Goal: Use online tool/utility: Utilize a website feature to perform a specific function

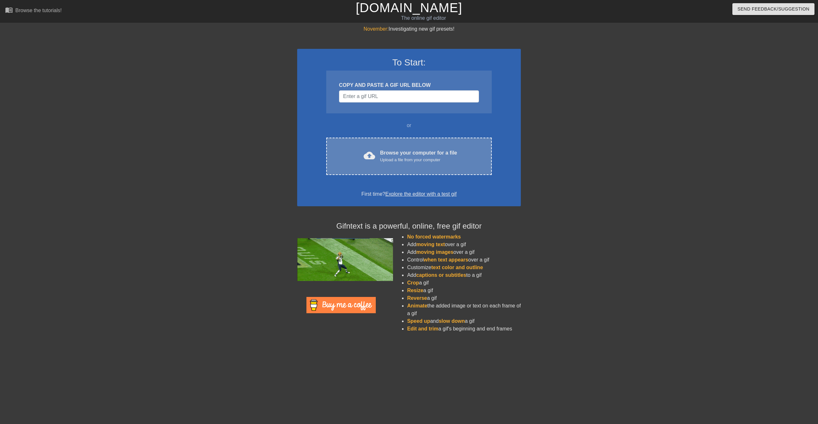
click at [398, 155] on div "Browse your computer for a file Upload a file from your computer" at bounding box center [418, 156] width 77 height 14
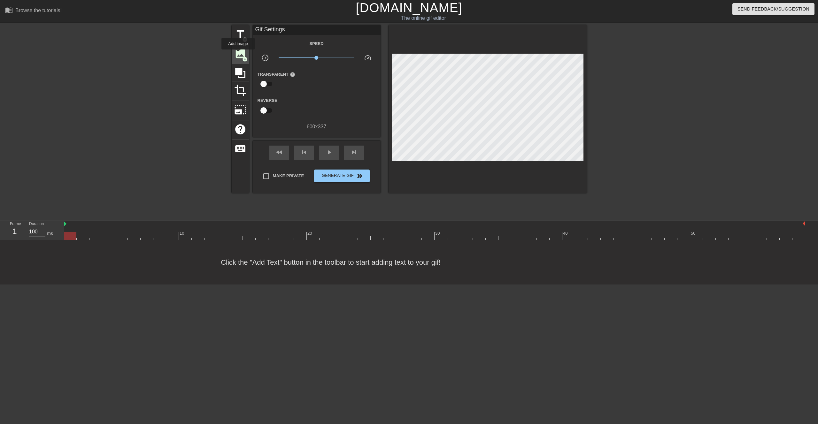
click at [238, 54] on span "image" at bounding box center [240, 54] width 12 height 12
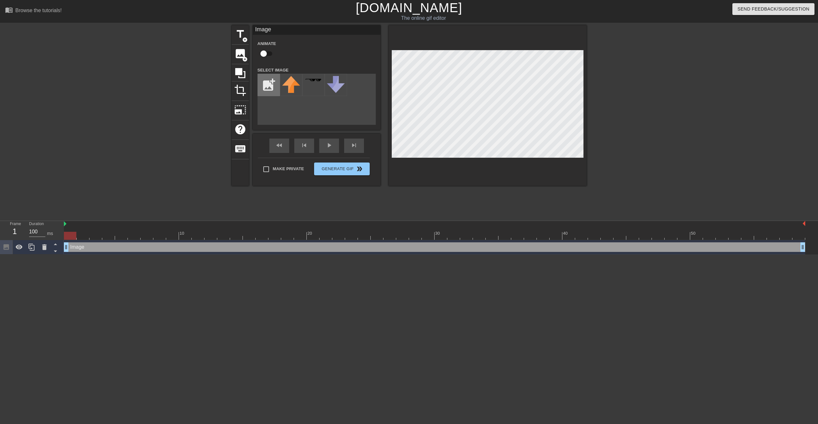
click at [271, 88] on input "file" at bounding box center [269, 85] width 22 height 22
type input "C:\fakepath\Totp_logo_1998.svg.png"
click at [291, 86] on img at bounding box center [291, 83] width 18 height 14
click at [265, 52] on input "checkbox" at bounding box center [263, 54] width 36 height 12
click at [265, 53] on input "checkbox" at bounding box center [269, 54] width 36 height 12
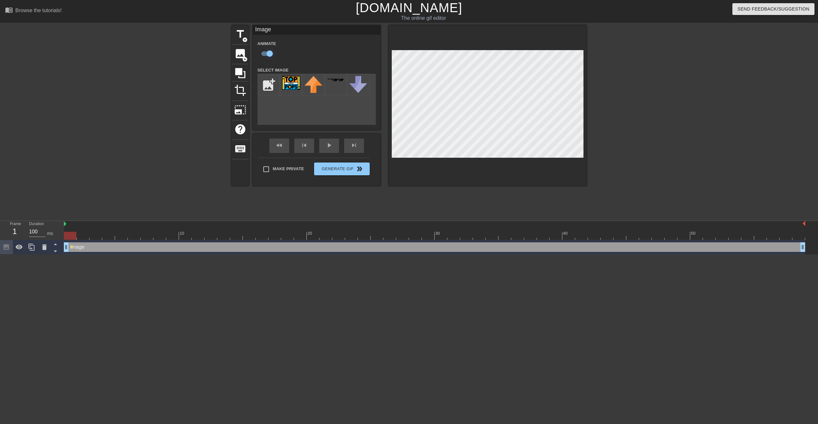
checkbox input "false"
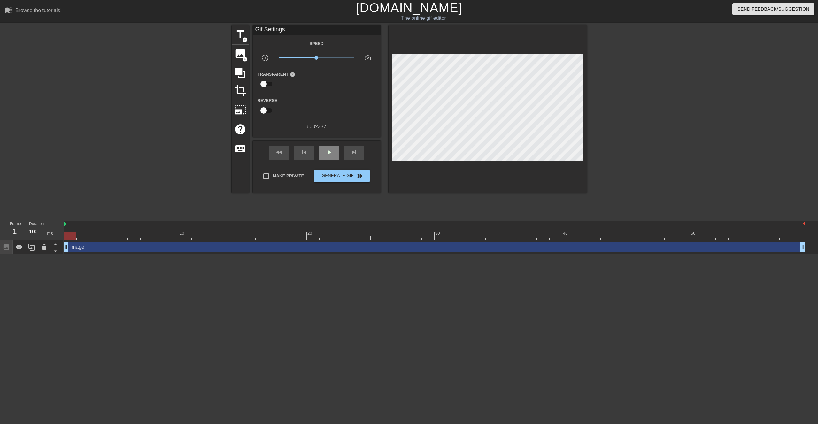
click at [323, 146] on div "fast_rewind skip_previous play_arrow skip_next" at bounding box center [316, 153] width 104 height 24
click at [329, 158] on div "play_arrow" at bounding box center [329, 153] width 20 height 14
click at [329, 155] on span "pause" at bounding box center [329, 153] width 8 height 8
click at [398, 238] on div at bounding box center [402, 236] width 12 height 8
drag, startPoint x: 400, startPoint y: 237, endPoint x: 366, endPoint y: 238, distance: 34.2
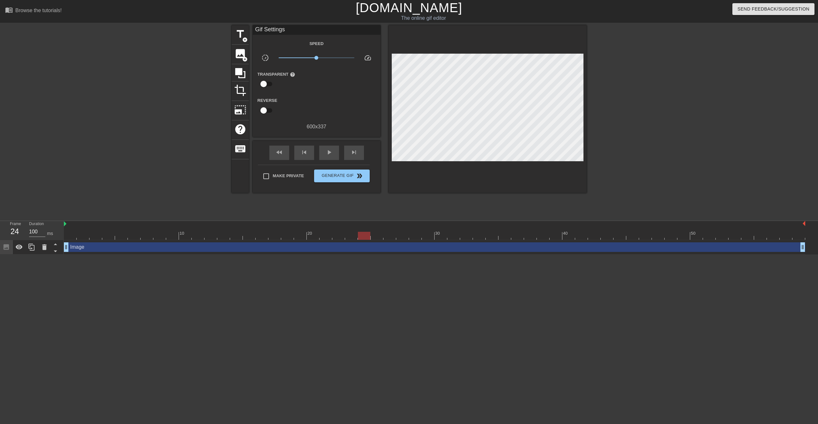
click at [366, 238] on div at bounding box center [364, 236] width 12 height 8
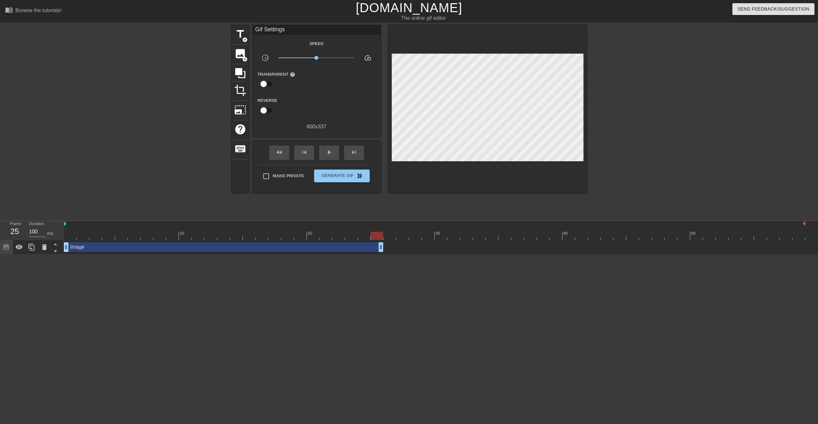
drag, startPoint x: 802, startPoint y: 248, endPoint x: 377, endPoint y: 249, distance: 424.1
drag, startPoint x: 381, startPoint y: 248, endPoint x: 367, endPoint y: 248, distance: 13.4
click at [242, 53] on span "image" at bounding box center [240, 54] width 12 height 12
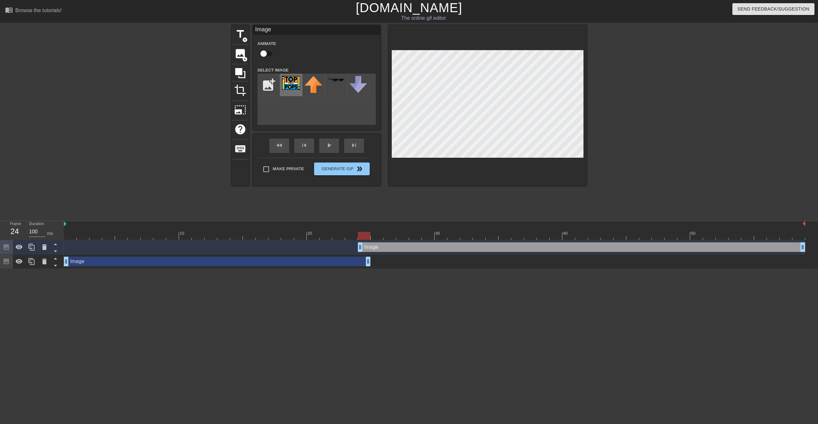
click at [294, 83] on img at bounding box center [291, 83] width 18 height 14
drag, startPoint x: 361, startPoint y: 249, endPoint x: 372, endPoint y: 249, distance: 11.2
click at [355, 238] on div at bounding box center [434, 236] width 741 height 8
click at [364, 237] on div at bounding box center [434, 236] width 741 height 8
drag, startPoint x: 366, startPoint y: 234, endPoint x: 375, endPoint y: 234, distance: 8.3
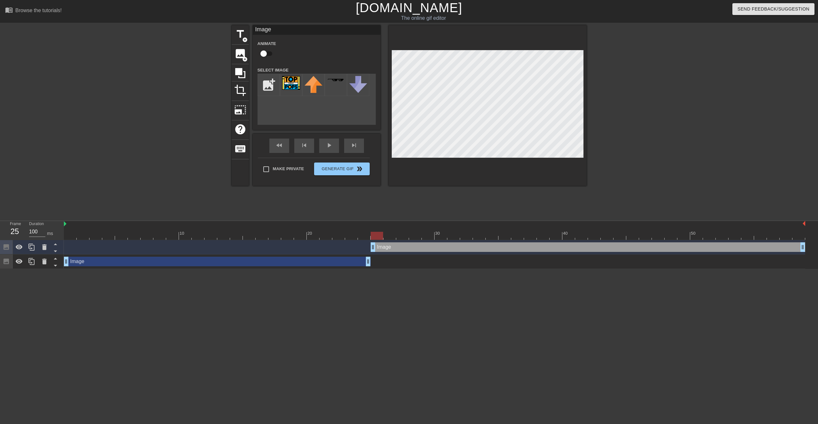
click at [375, 234] on div at bounding box center [376, 236] width 12 height 8
click at [329, 146] on div "play_arrow" at bounding box center [329, 146] width 20 height 14
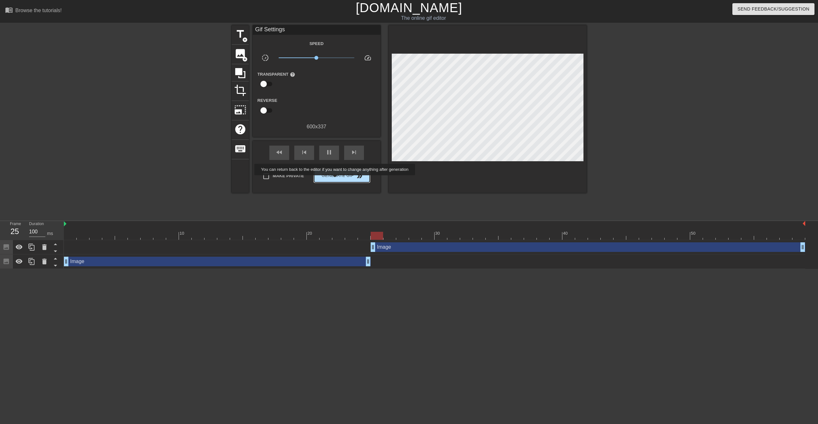
click at [339, 179] on span "Generate Gif double_arrow" at bounding box center [341, 176] width 50 height 8
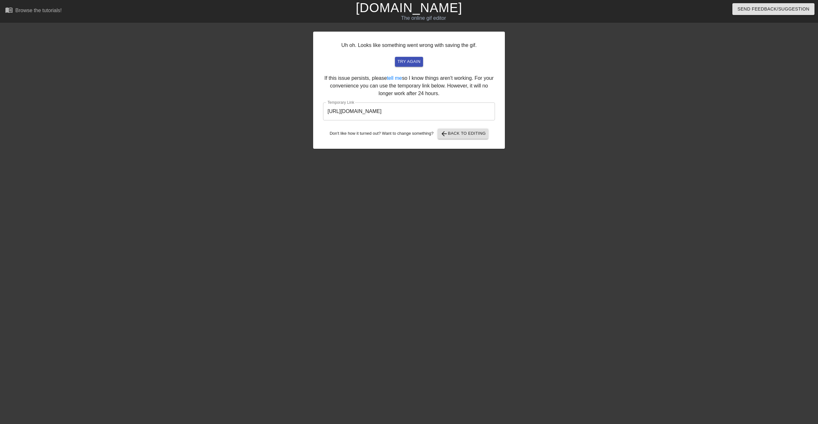
click at [447, 108] on input "[URL][DOMAIN_NAME]" at bounding box center [409, 112] width 172 height 18
click at [451, 134] on span "arrow_back Back to Editing" at bounding box center [463, 134] width 46 height 8
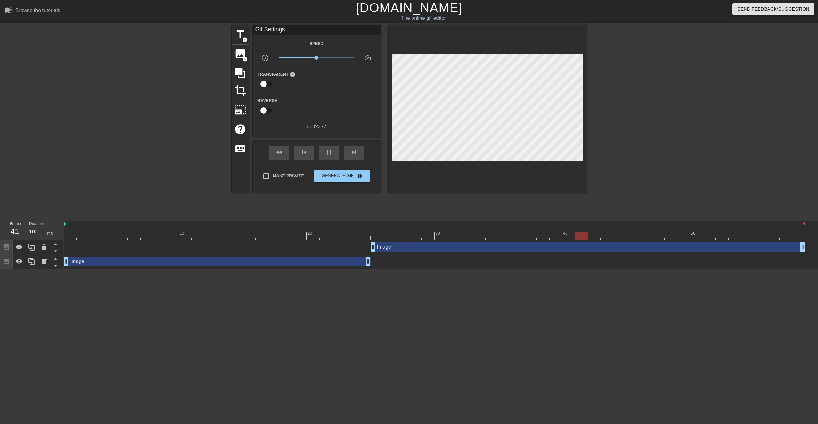
click at [348, 264] on div "Image drag_handle drag_handle" at bounding box center [217, 262] width 307 height 10
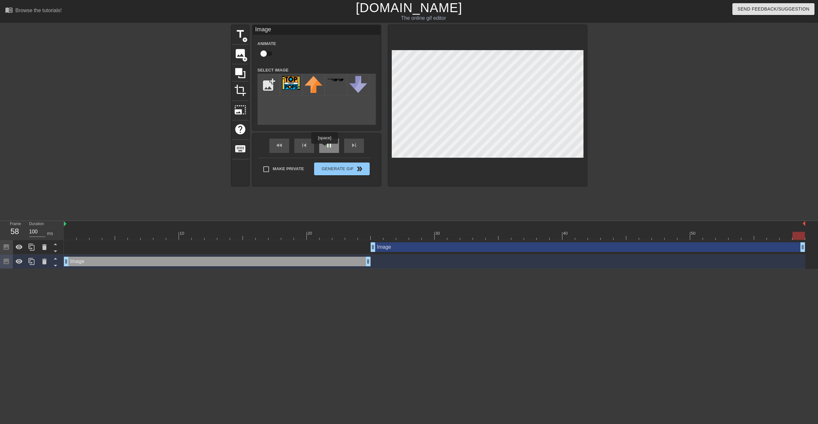
click at [325, 148] on div "pause" at bounding box center [329, 146] width 20 height 14
click at [322, 148] on div "play_arrow" at bounding box center [329, 146] width 20 height 14
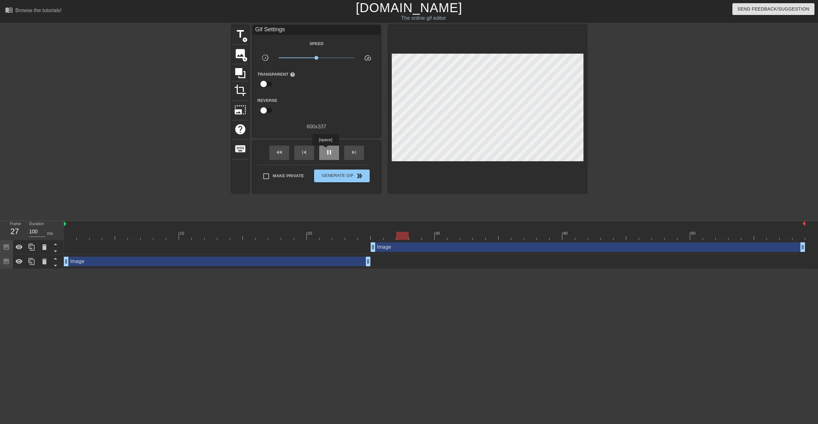
click at [326, 150] on span "pause" at bounding box center [329, 153] width 8 height 8
drag, startPoint x: 401, startPoint y: 235, endPoint x: 380, endPoint y: 236, distance: 21.4
click at [380, 236] on div at bounding box center [376, 236] width 12 height 8
drag, startPoint x: 380, startPoint y: 236, endPoint x: 372, endPoint y: 236, distance: 7.3
click at [372, 236] on div at bounding box center [376, 236] width 12 height 8
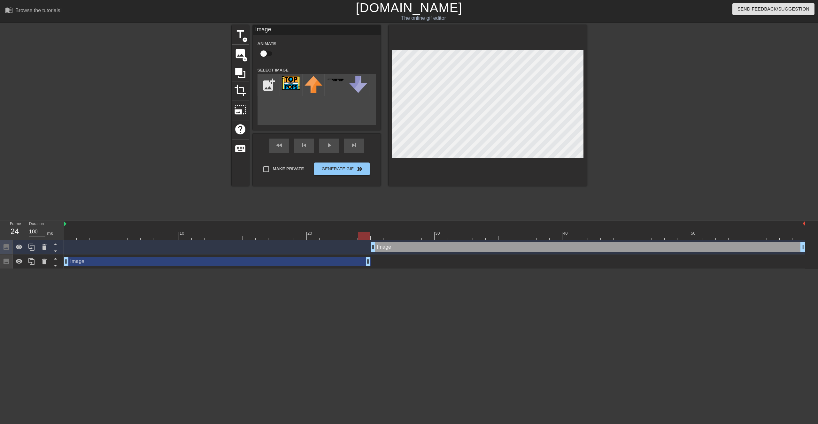
drag, startPoint x: 371, startPoint y: 236, endPoint x: 367, endPoint y: 236, distance: 4.8
click at [367, 236] on div at bounding box center [364, 236] width 12 height 8
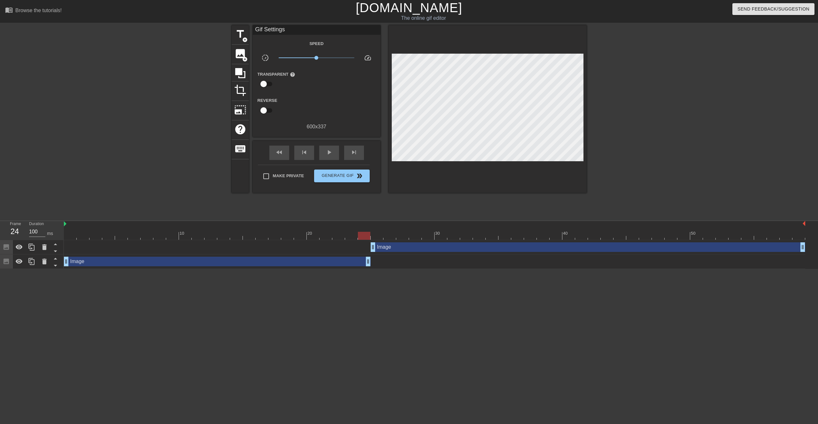
click at [364, 238] on div at bounding box center [364, 236] width 12 height 8
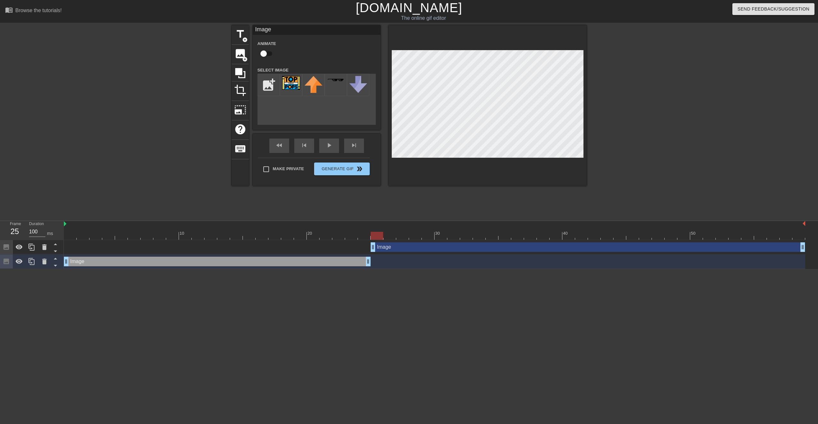
drag, startPoint x: 365, startPoint y: 236, endPoint x: 373, endPoint y: 237, distance: 7.7
click at [373, 237] on div at bounding box center [376, 236] width 12 height 8
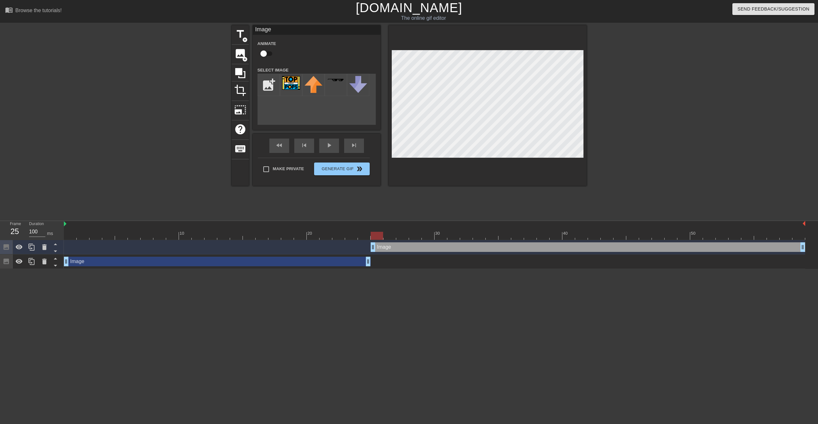
click at [364, 238] on div at bounding box center [434, 236] width 741 height 8
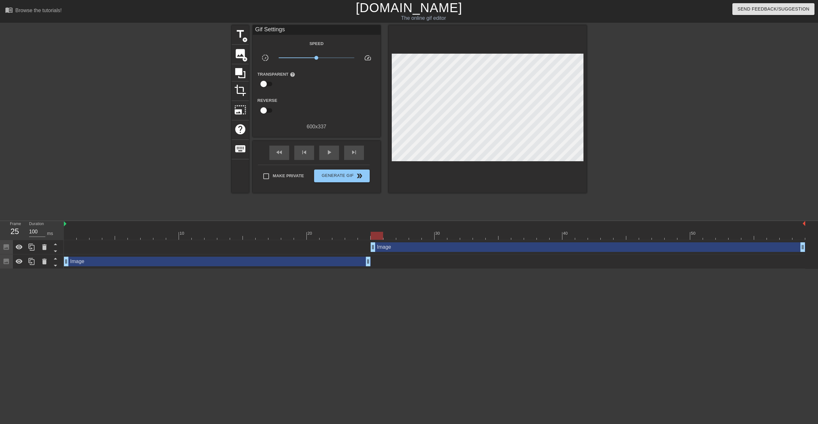
drag, startPoint x: 363, startPoint y: 233, endPoint x: 377, endPoint y: 234, distance: 13.4
click at [377, 234] on div at bounding box center [376, 236] width 12 height 8
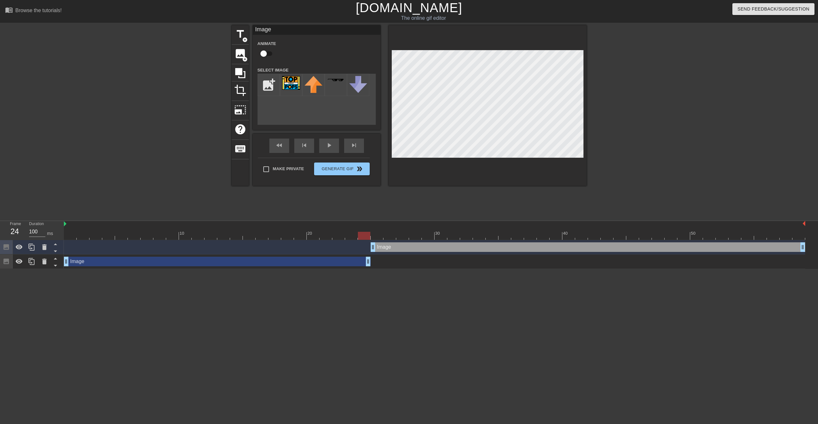
click at [361, 235] on div at bounding box center [434, 236] width 741 height 8
drag, startPoint x: 364, startPoint y: 235, endPoint x: 371, endPoint y: 235, distance: 7.0
click at [371, 235] on div at bounding box center [376, 236] width 12 height 8
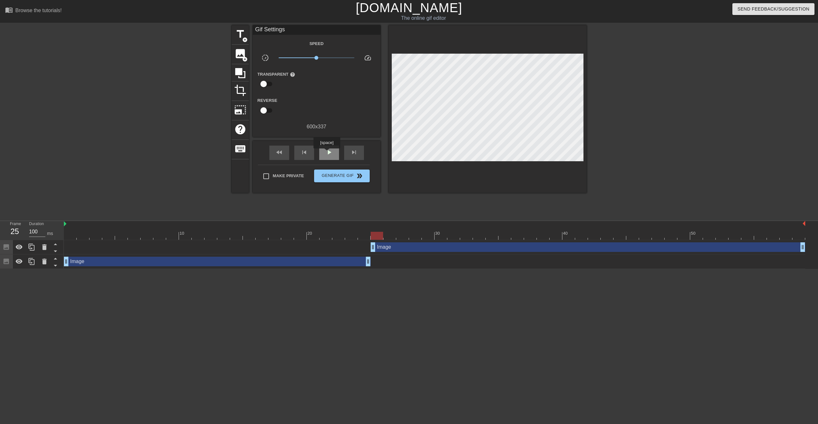
click at [327, 153] on div "fast_rewind skip_previous play_arrow skip_next" at bounding box center [316, 153] width 104 height 24
click at [327, 157] on div "play_arrow" at bounding box center [329, 153] width 20 height 14
click at [347, 181] on button "Generate Gif double_arrow" at bounding box center [341, 176] width 55 height 13
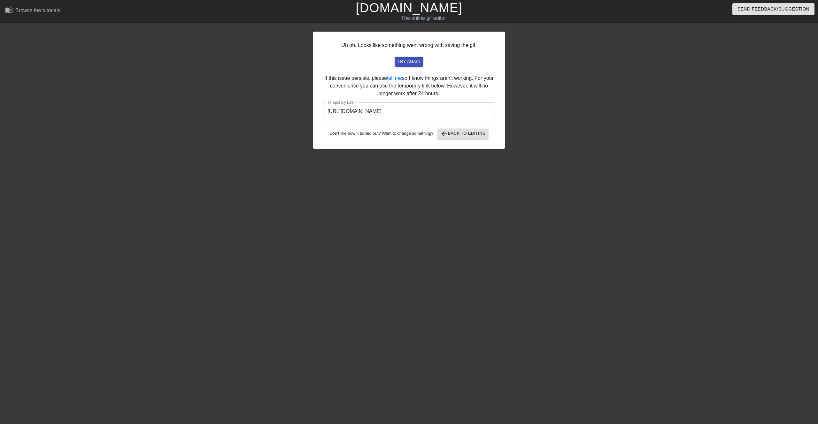
click at [449, 113] on input "[URL][DOMAIN_NAME]" at bounding box center [409, 112] width 172 height 18
